Goal: Check status: Check status

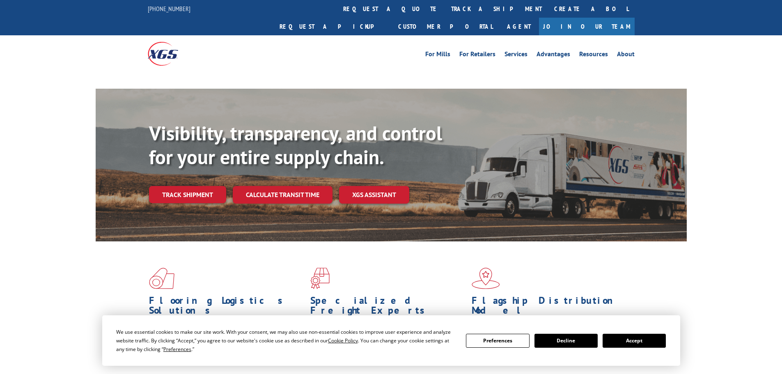
click at [650, 342] on button "Accept" at bounding box center [634, 341] width 63 height 14
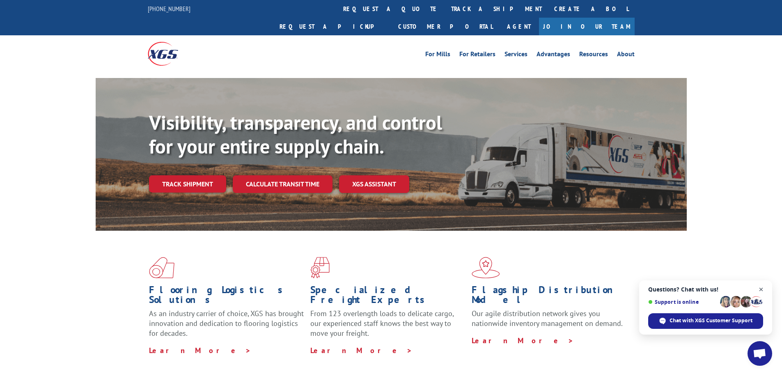
click at [761, 289] on span "Open chat" at bounding box center [761, 290] width 10 height 10
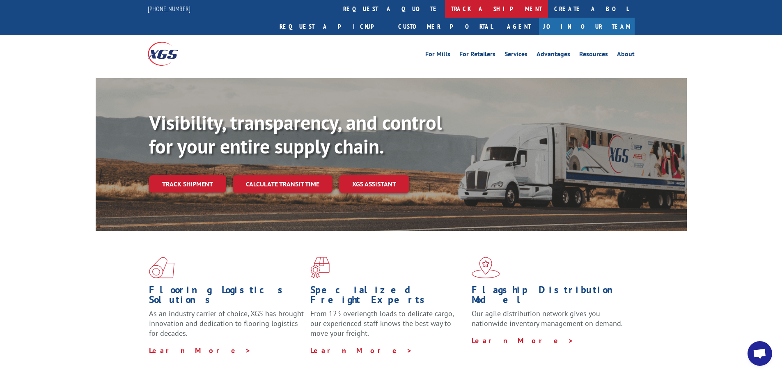
click at [445, 6] on link "track a shipment" at bounding box center [496, 9] width 103 height 18
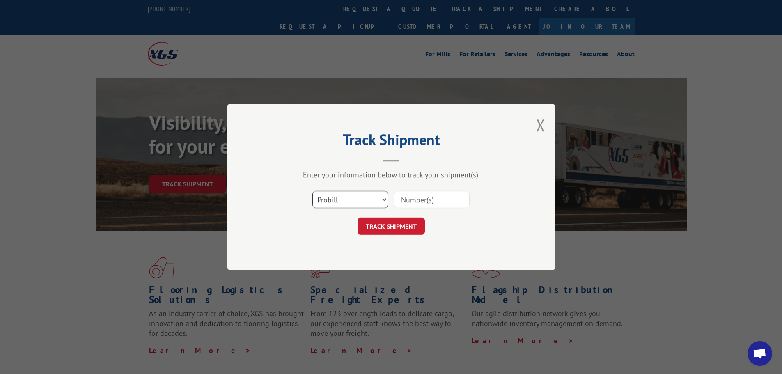
click at [386, 198] on select "Select category... Probill BOL PO" at bounding box center [350, 199] width 76 height 17
select select "po"
click at [312, 191] on select "Select category... Probill BOL PO" at bounding box center [350, 199] width 76 height 17
paste input "61508882"
type input "61508882"
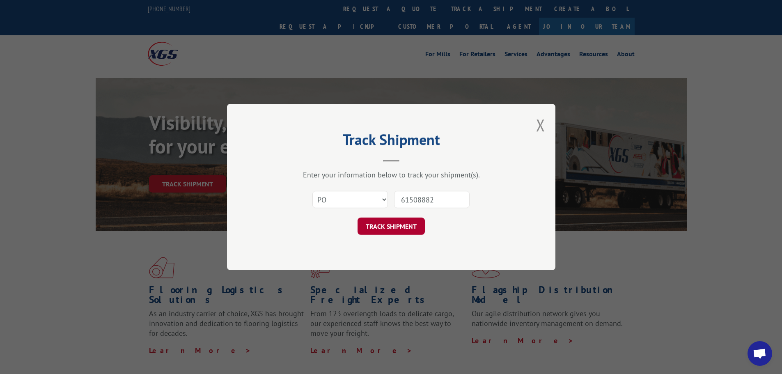
click at [401, 223] on button "TRACK SHIPMENT" at bounding box center [391, 226] width 67 height 17
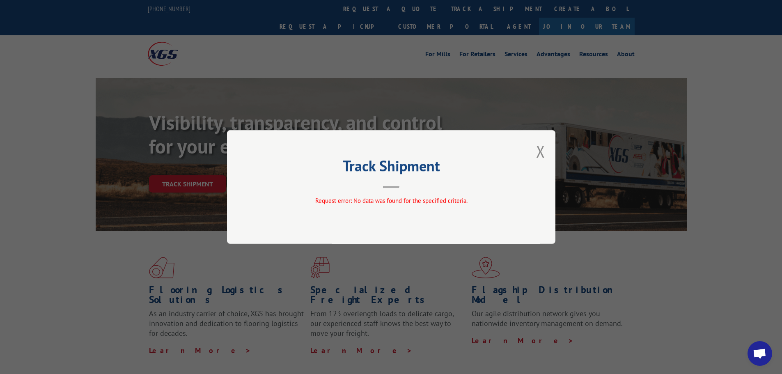
click at [43, 23] on div "Track Shipment Request error: No data was found for the specified criteria." at bounding box center [391, 187] width 782 height 374
